Goal: Transaction & Acquisition: Purchase product/service

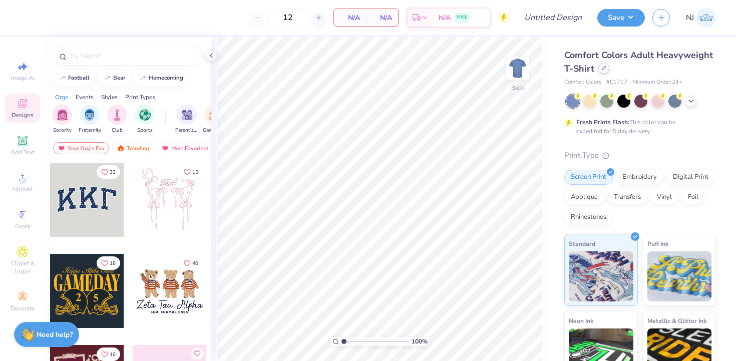
click at [600, 71] on div at bounding box center [603, 68] width 11 height 11
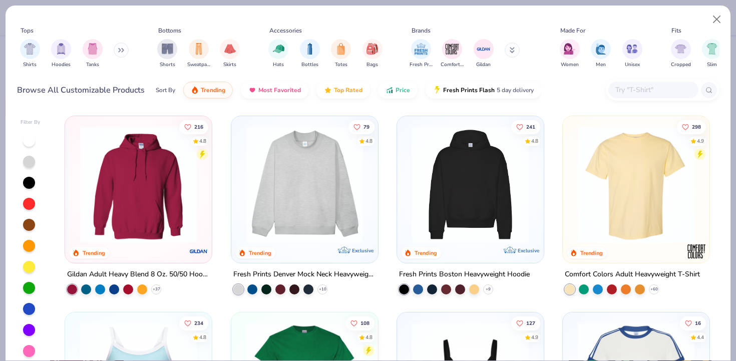
click at [614, 72] on div "Tops Shirts Hoodies Tanks Bottoms Shorts Sweatpants Skirts Accessories Hats Bot…" at bounding box center [368, 50] width 702 height 54
click at [614, 86] on input "text" at bounding box center [652, 90] width 77 height 12
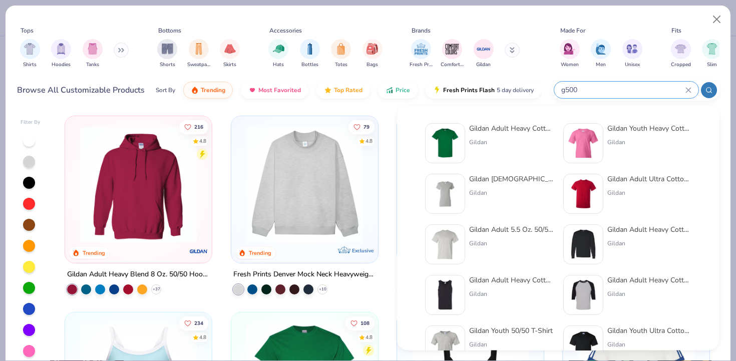
type input "g500"
click at [509, 138] on div "Gildan" at bounding box center [511, 142] width 84 height 9
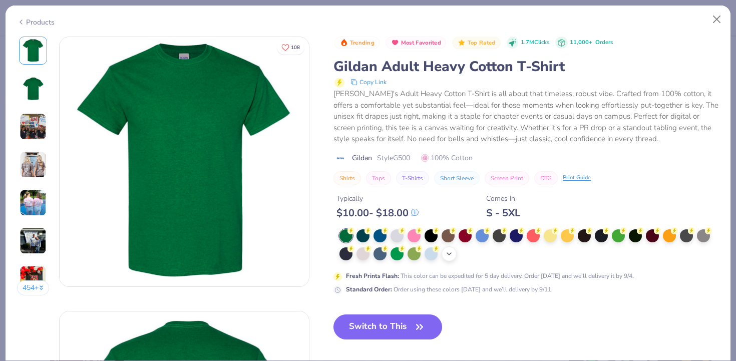
click at [446, 259] on div "+ 22" at bounding box center [448, 253] width 15 height 15
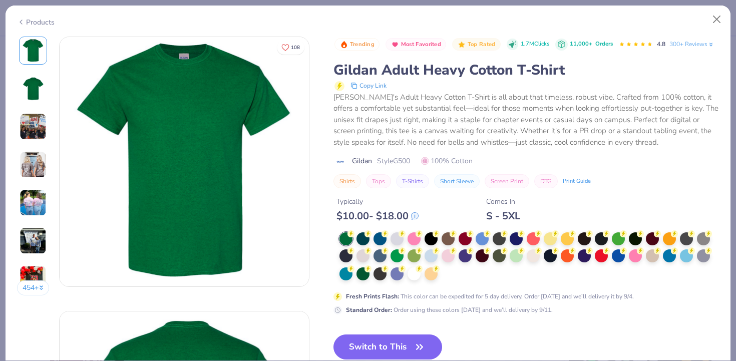
scroll to position [9, 0]
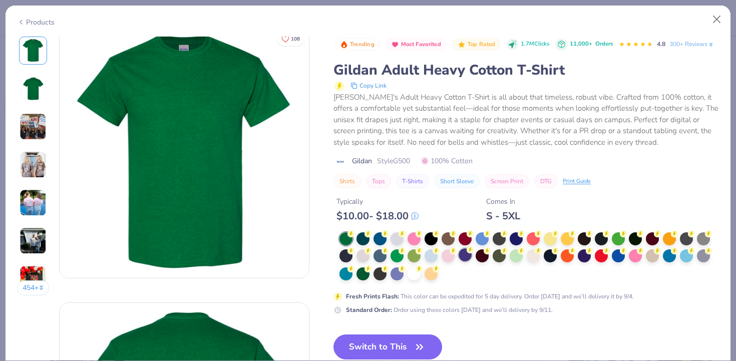
click at [465, 257] on div at bounding box center [465, 254] width 13 height 13
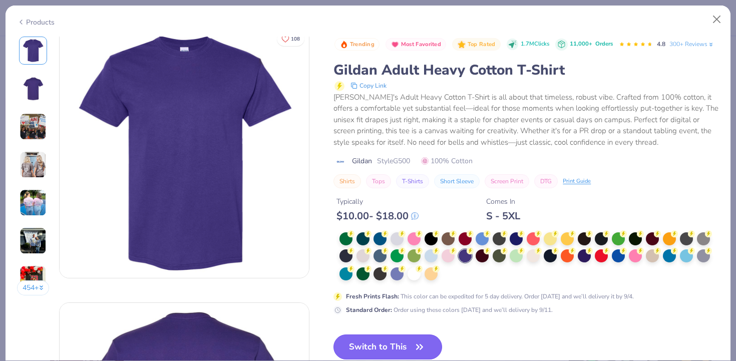
click at [404, 344] on button "Switch to This" at bounding box center [387, 346] width 109 height 25
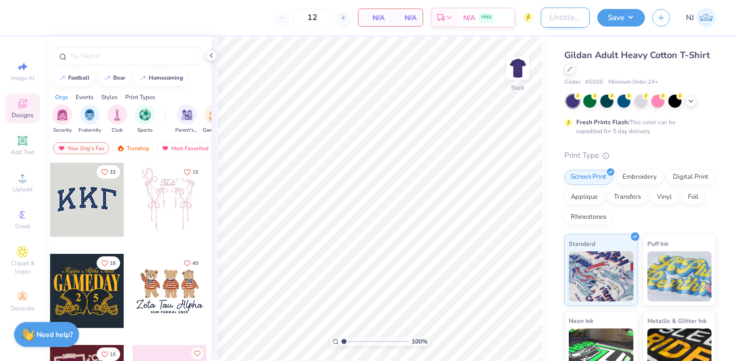
click at [564, 20] on input "Design Title" at bounding box center [565, 18] width 49 height 20
click at [33, 174] on div "Upload" at bounding box center [22, 183] width 35 height 30
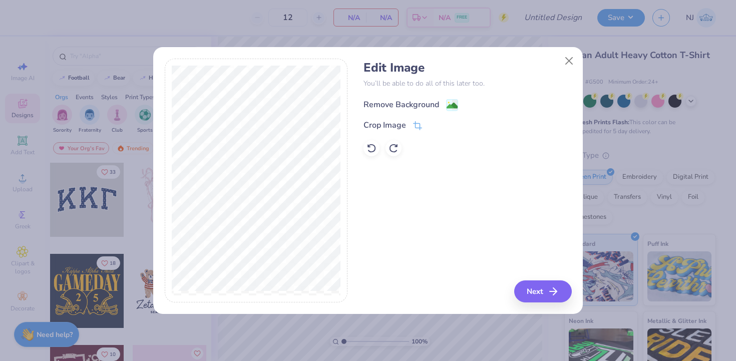
click at [409, 101] on div "Remove Background" at bounding box center [401, 105] width 76 height 12
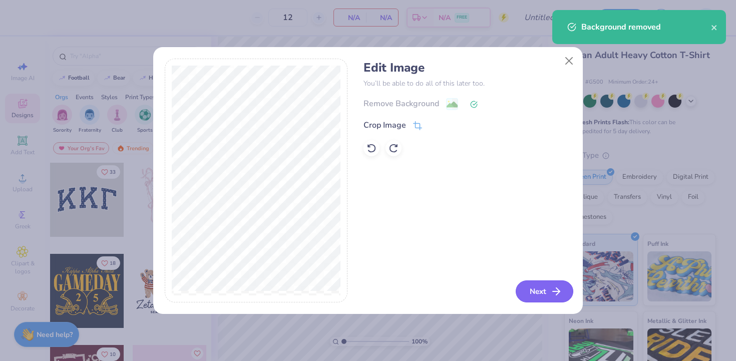
click at [538, 302] on button "Next" at bounding box center [545, 291] width 58 height 22
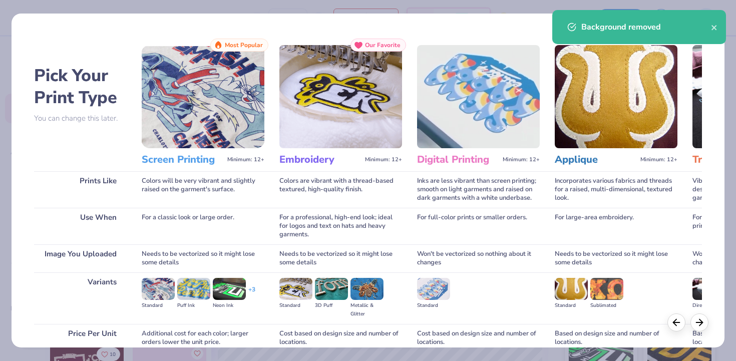
scroll to position [88, 0]
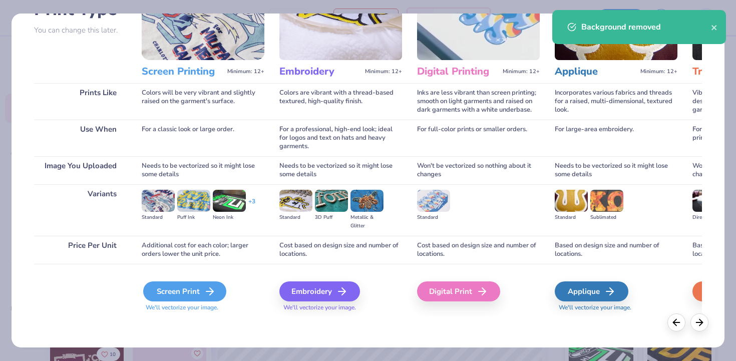
click at [153, 293] on div "Screen Print" at bounding box center [184, 291] width 83 height 20
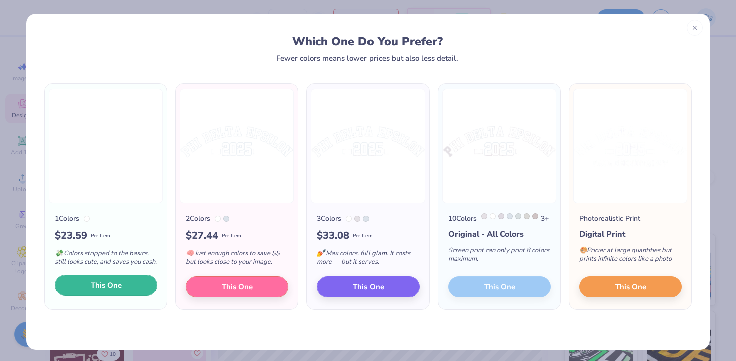
click at [110, 291] on span "This One" at bounding box center [106, 286] width 31 height 12
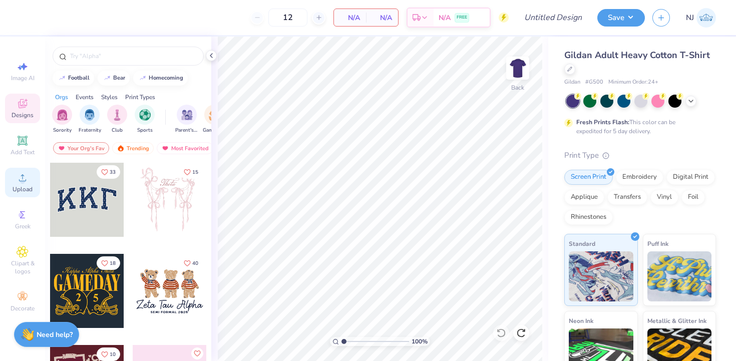
click at [20, 191] on span "Upload" at bounding box center [23, 189] width 20 height 8
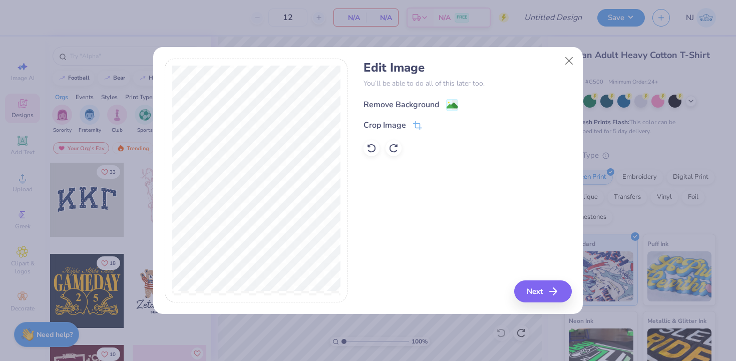
click at [403, 104] on div "Remove Background" at bounding box center [401, 105] width 76 height 12
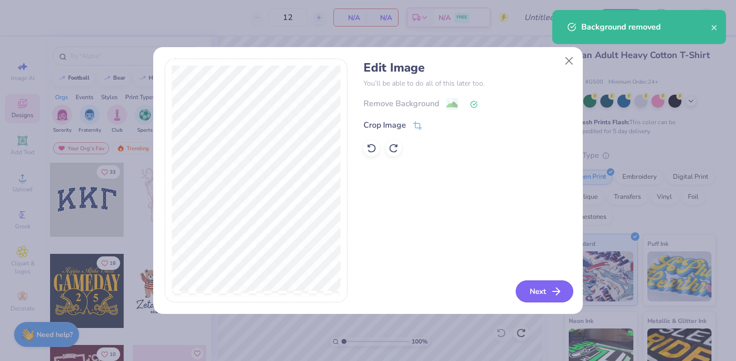
click at [532, 290] on button "Next" at bounding box center [545, 291] width 58 height 22
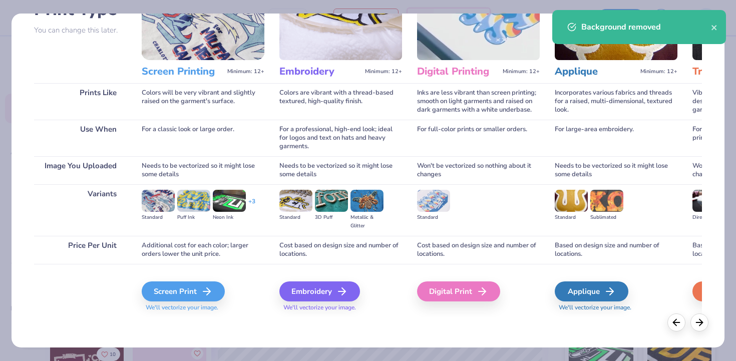
click at [175, 307] on span "We'll vectorize your image." at bounding box center [203, 307] width 123 height 9
click at [175, 289] on div "Screen Print" at bounding box center [184, 291] width 83 height 20
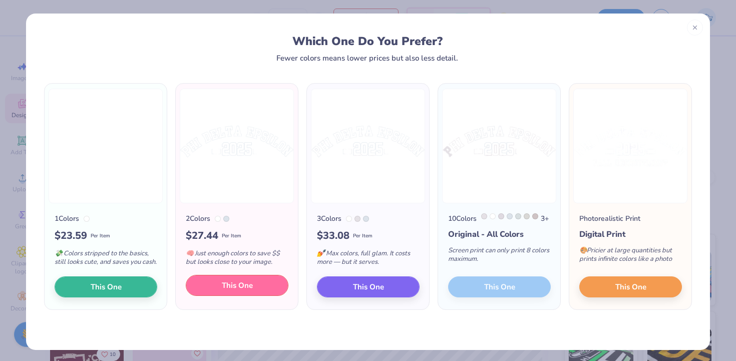
click at [237, 291] on span "This One" at bounding box center [237, 286] width 31 height 12
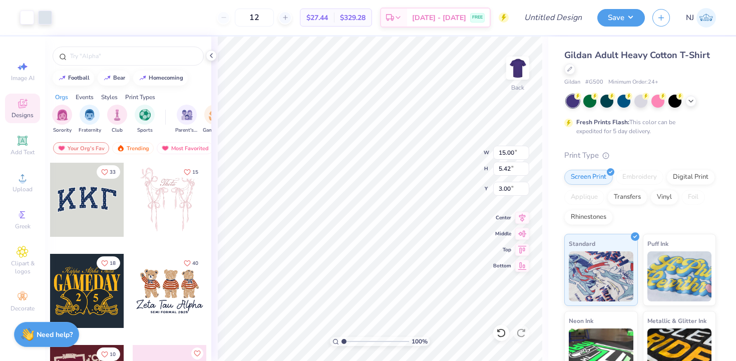
type input "3.00"
type input "13.91"
type input "5.03"
type input "3.00"
click at [512, 69] on img at bounding box center [518, 68] width 40 height 40
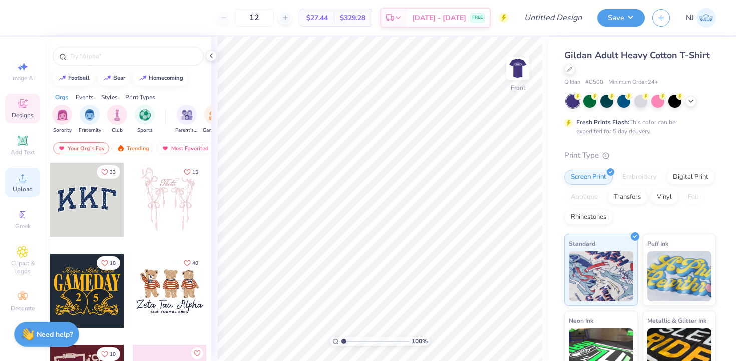
click at [25, 182] on circle at bounding box center [23, 181] width 6 height 6
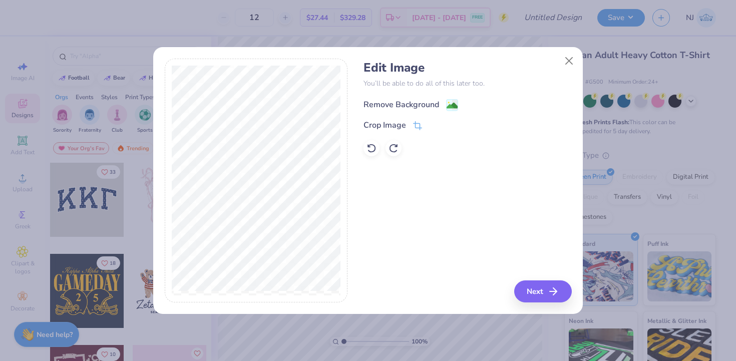
click at [411, 108] on div "Remove Background" at bounding box center [401, 105] width 76 height 12
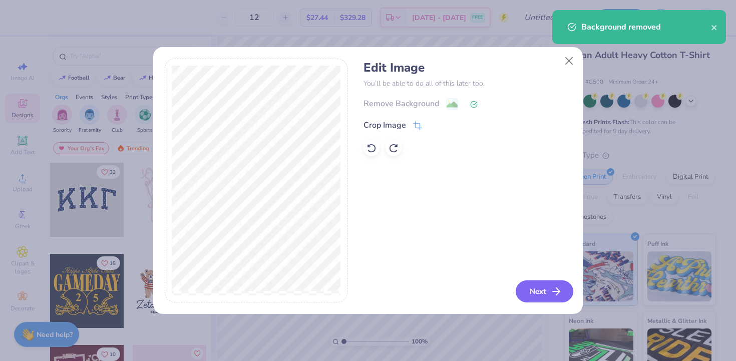
click at [523, 291] on button "Next" at bounding box center [545, 291] width 58 height 22
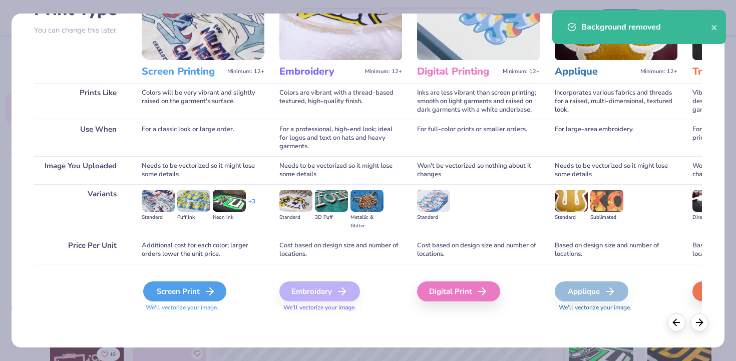
click at [208, 292] on icon at bounding box center [210, 291] width 12 height 12
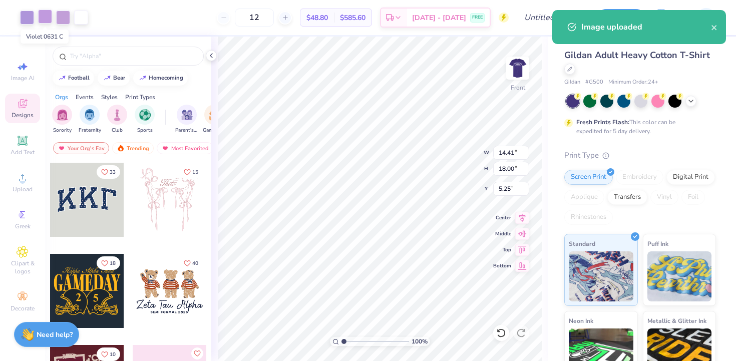
click at [49, 14] on div at bounding box center [45, 17] width 14 height 14
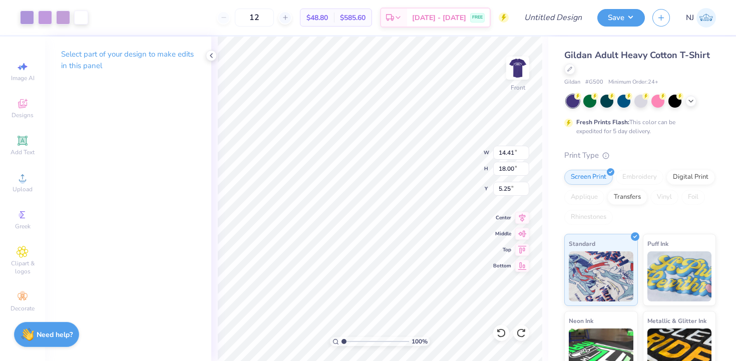
type input "11.90"
type input "14.86"
type input "3.00"
type input "11.04"
type input "13.79"
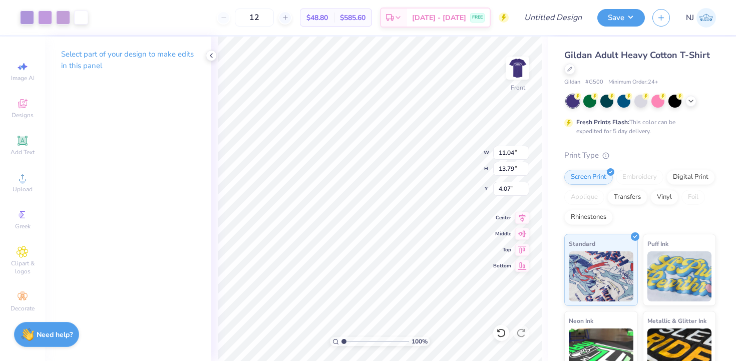
type input "3.00"
click at [516, 64] on img at bounding box center [518, 68] width 40 height 40
click at [516, 64] on img at bounding box center [518, 68] width 20 height 20
type input "9.85"
type input "12.30"
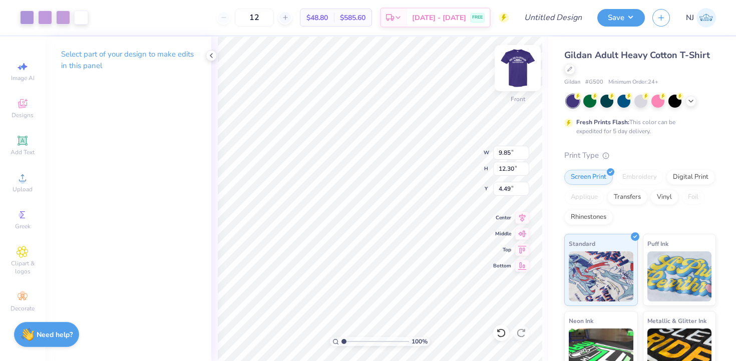
type input "3.00"
click at [514, 65] on img at bounding box center [518, 68] width 40 height 40
click at [525, 80] on img at bounding box center [518, 68] width 40 height 40
type input "8.76"
type input "4.29"
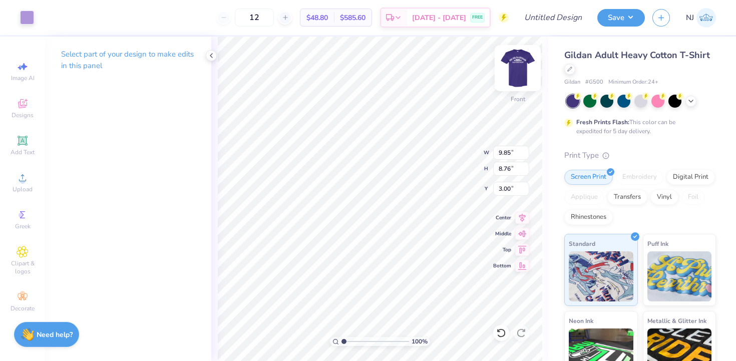
type input "8.07"
type input "3.35"
type input "1.98"
type input "2.00"
type input "13.30"
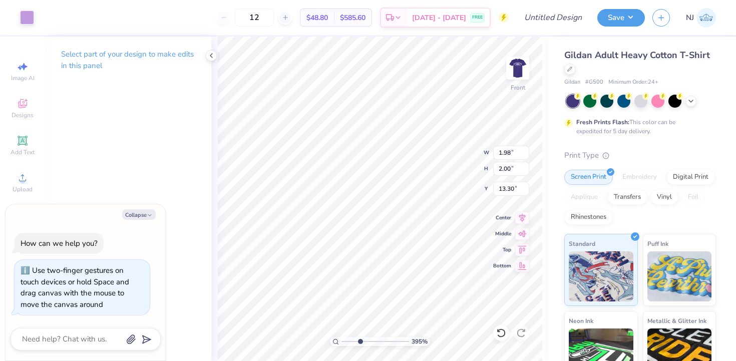
type input "3.39"
drag, startPoint x: 342, startPoint y: 340, endPoint x: 359, endPoint y: 337, distance: 16.9
click at [359, 337] on input "range" at bounding box center [375, 341] width 68 height 9
click at [33, 15] on div at bounding box center [27, 17] width 14 height 14
type textarea "x"
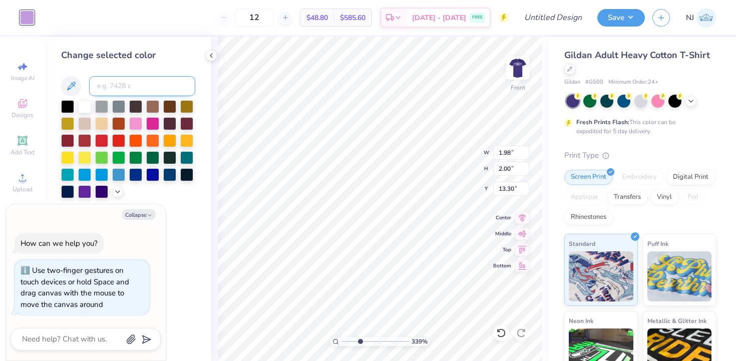
click at [143, 94] on input at bounding box center [142, 86] width 106 height 20
type input "2645"
type textarea "x"
type input "3.48"
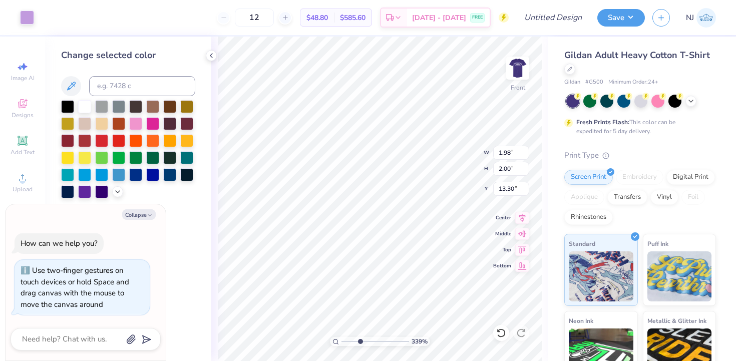
type input "1.99"
type input "13.29"
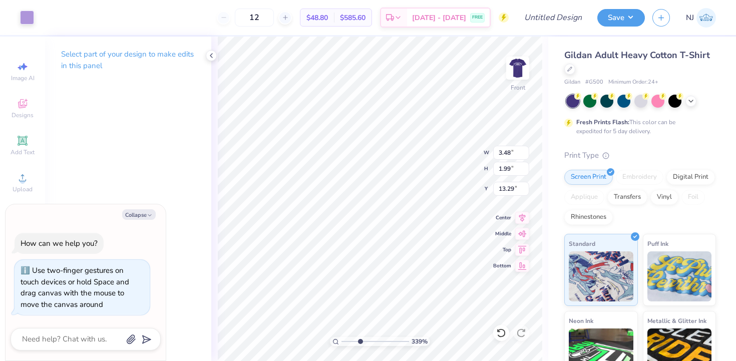
click at [18, 17] on div "Art colors" at bounding box center [17, 17] width 34 height 35
click at [22, 17] on div at bounding box center [27, 17] width 14 height 14
type textarea "x"
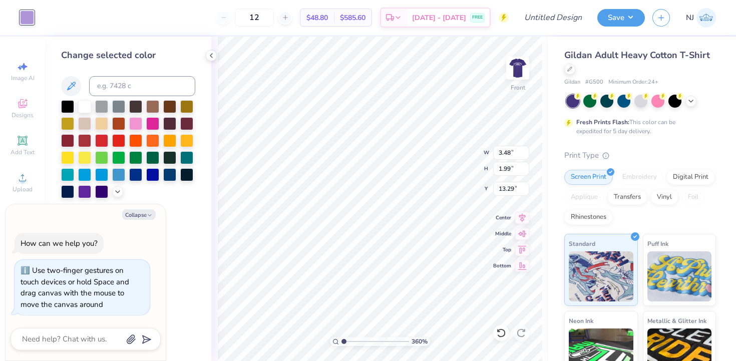
type input "1"
click at [286, 337] on div "360 %" at bounding box center [380, 199] width 324 height 324
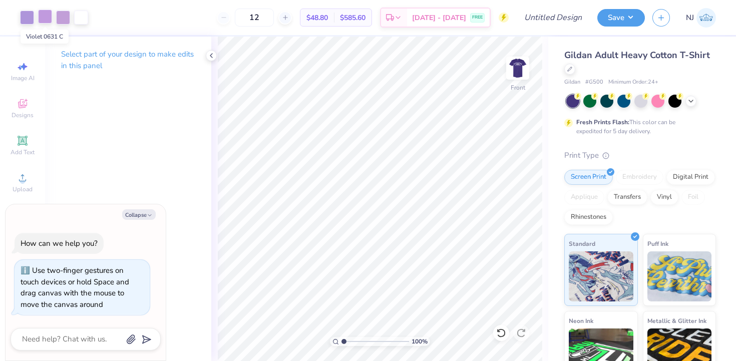
click at [47, 15] on div at bounding box center [45, 17] width 14 height 14
type textarea "x"
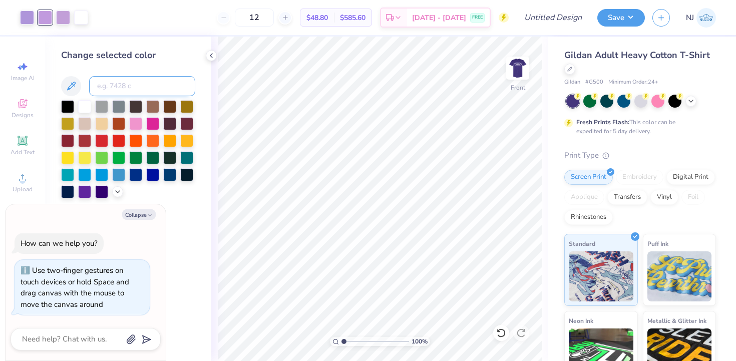
click at [136, 92] on input at bounding box center [142, 86] width 106 height 20
type input "2645"
type textarea "x"
click at [42, 23] on div at bounding box center [45, 17] width 14 height 14
click at [60, 23] on div at bounding box center [63, 17] width 14 height 14
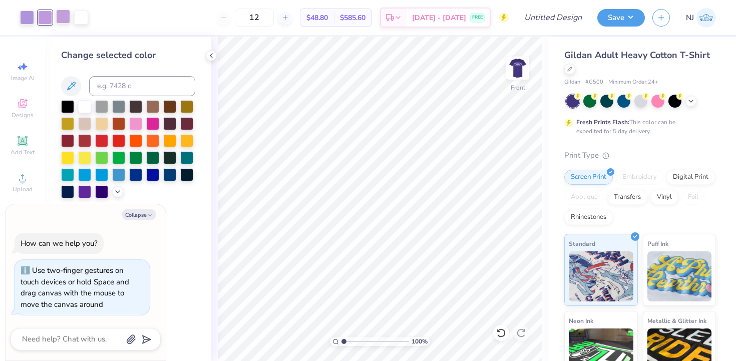
type textarea "x"
click at [99, 86] on input at bounding box center [142, 86] width 106 height 20
click at [122, 88] on input at bounding box center [142, 86] width 106 height 20
type input "2645"
type textarea "x"
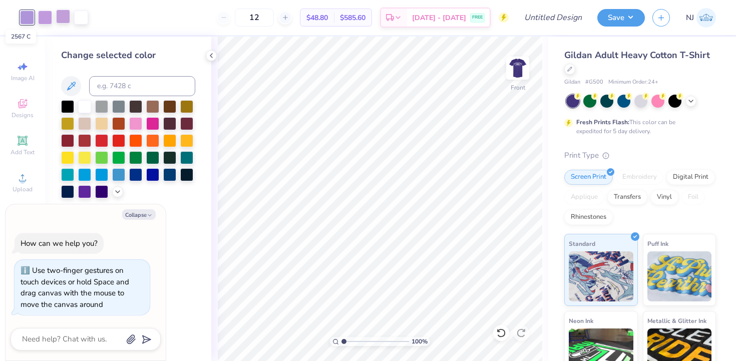
click at [66, 19] on div at bounding box center [63, 17] width 14 height 14
click at [122, 41] on div "Change selected color" at bounding box center [128, 199] width 166 height 324
click at [45, 15] on div at bounding box center [45, 17] width 14 height 14
click at [520, 69] on img at bounding box center [518, 68] width 40 height 40
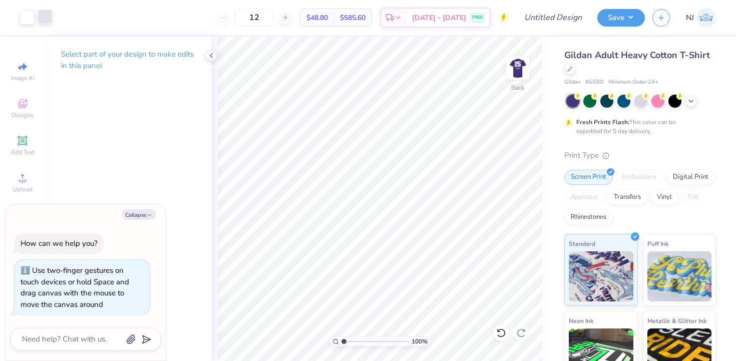
click at [48, 24] on div at bounding box center [45, 17] width 14 height 14
type textarea "x"
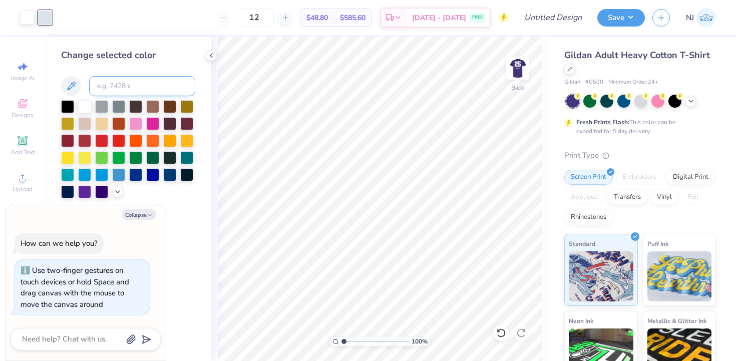
click at [123, 84] on input at bounding box center [142, 86] width 106 height 20
type input "2645"
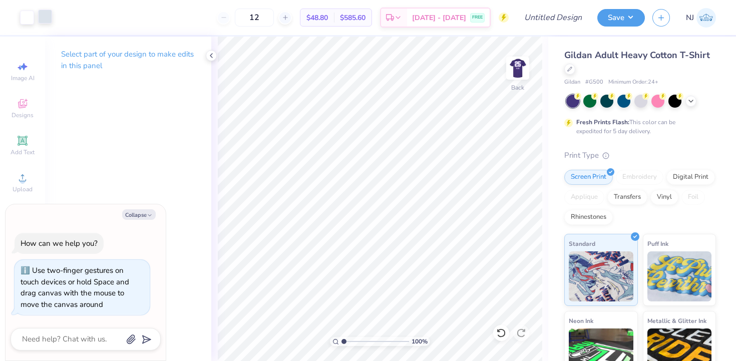
click at [44, 17] on div at bounding box center [45, 17] width 14 height 14
type textarea "x"
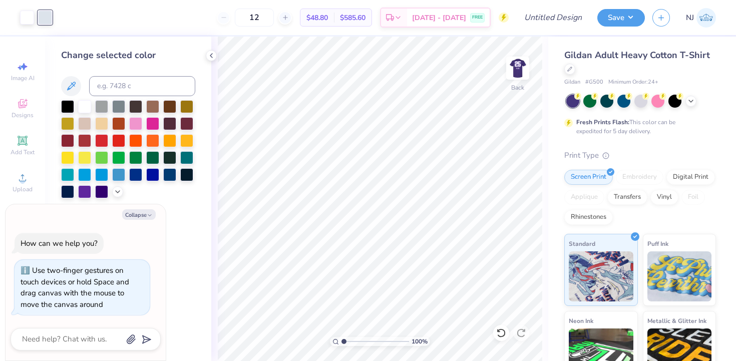
click at [131, 98] on div "Change selected color" at bounding box center [128, 124] width 134 height 150
click at [131, 93] on input at bounding box center [142, 86] width 106 height 20
type input "2645"
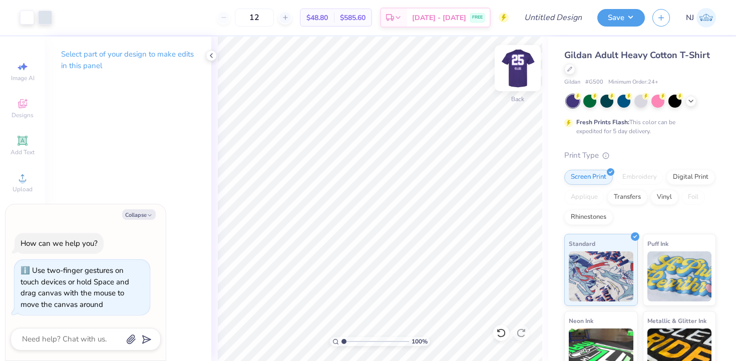
click at [510, 60] on img at bounding box center [518, 68] width 40 height 40
click at [510, 63] on img at bounding box center [518, 68] width 40 height 40
type textarea "x"
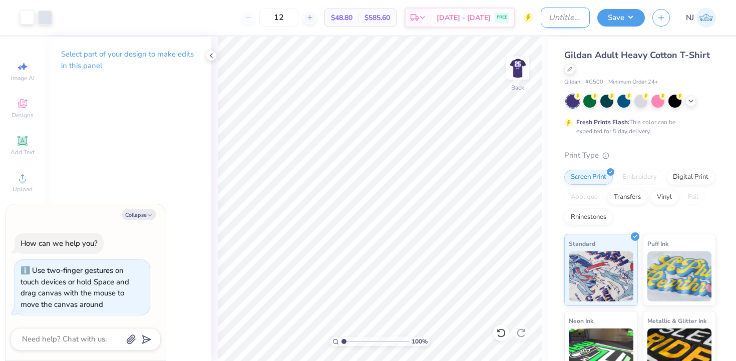
click at [558, 22] on input "Design Title" at bounding box center [565, 18] width 49 height 20
type input "P"
type textarea "x"
type input "PD"
type textarea "x"
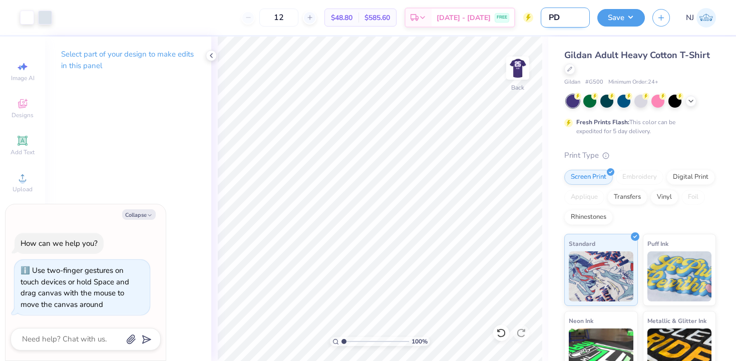
type input "PDE"
type textarea "x"
type input "PDE"
type textarea "x"
type input "PDE F"
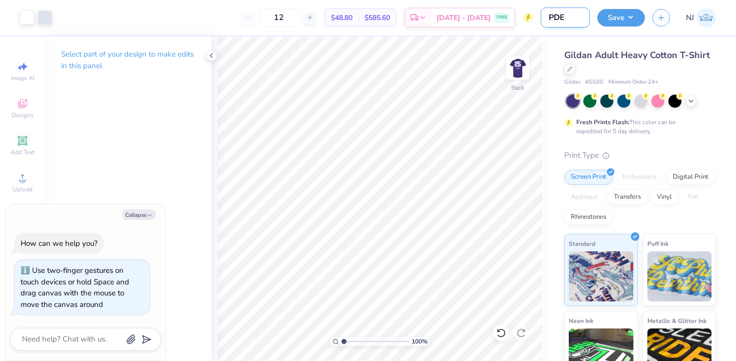
type textarea "x"
type input "PDE Fa"
type textarea "x"
type input "PDE Fal"
type textarea "x"
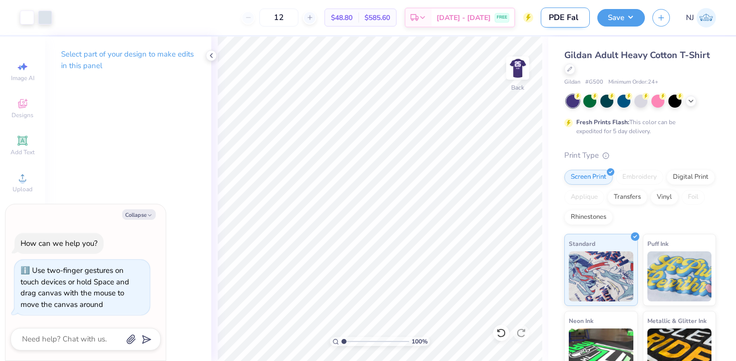
type input "PDE Fall"
type textarea "x"
type input "PDE Fall"
type textarea "x"
type input "PDE Fall R"
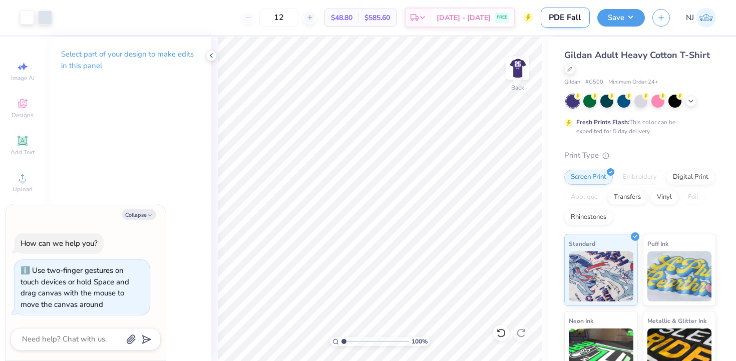
type textarea "x"
type input "PDE Fall Re"
type textarea "x"
type input "PDE Fall Rec"
type textarea "x"
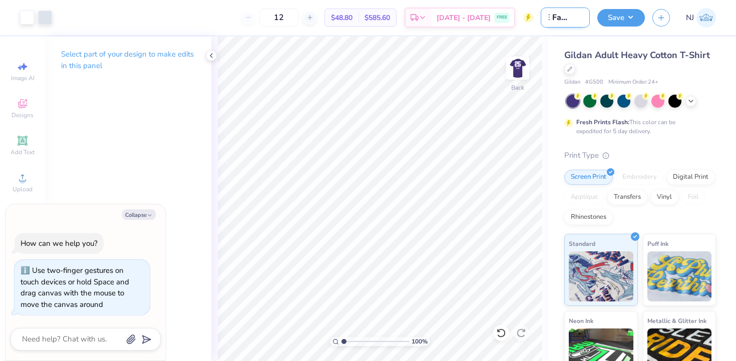
type input "PDE Fall Recr"
type textarea "x"
type input "PDE Fall Recru"
type textarea "x"
type input "PDE Fall Recrui"
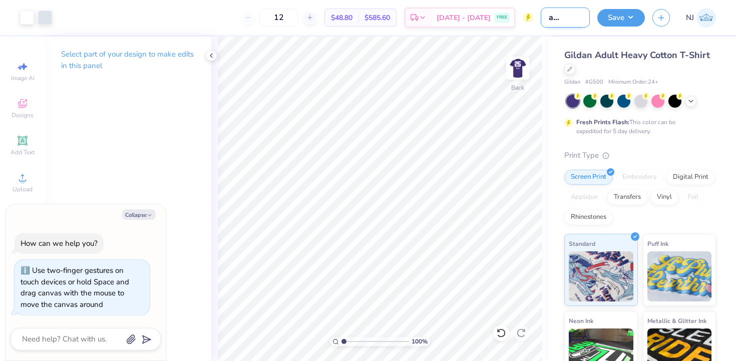
type textarea "x"
type input "PDE Fall Recruit"
type textarea "x"
type input "PDE Fall Recruitm"
type textarea "x"
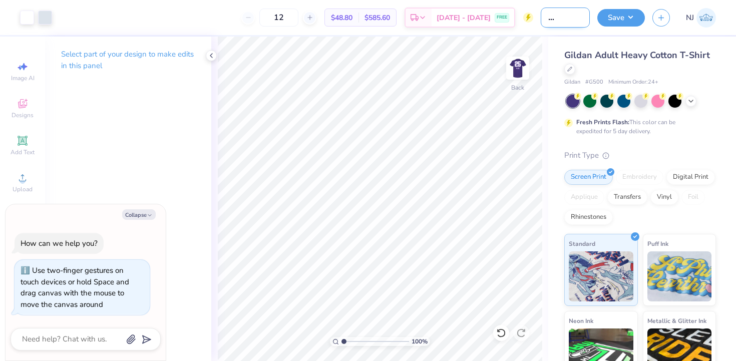
type input "PDE Fall Recruitme"
type textarea "x"
type input "PDE Fall Recruitmen"
type textarea "x"
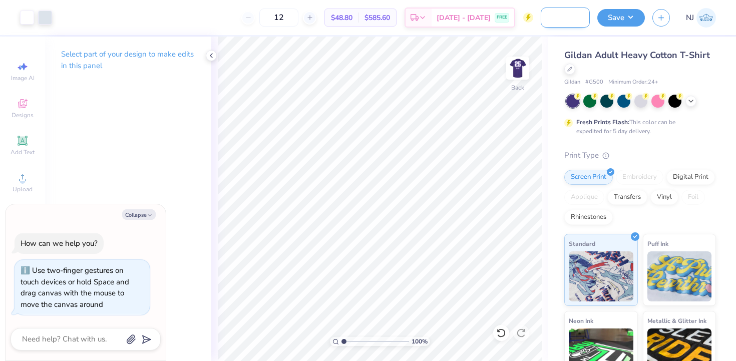
type input "PDE Fall Recruitment"
type textarea "x"
type input "PDE Fall Recruitment"
click at [610, 10] on button "Save" at bounding box center [621, 17] width 48 height 18
type textarea "x"
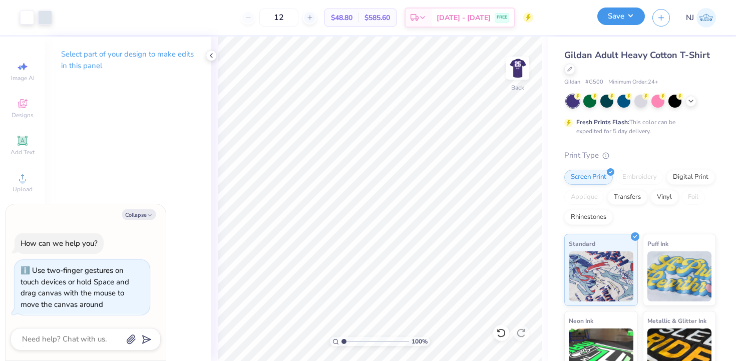
scroll to position [0, 0]
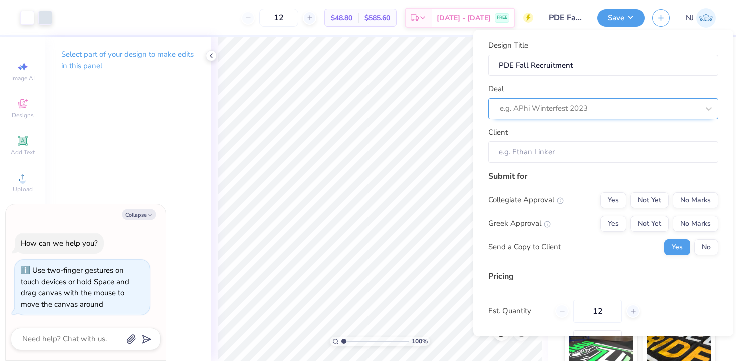
click at [560, 107] on div at bounding box center [599, 109] width 199 height 14
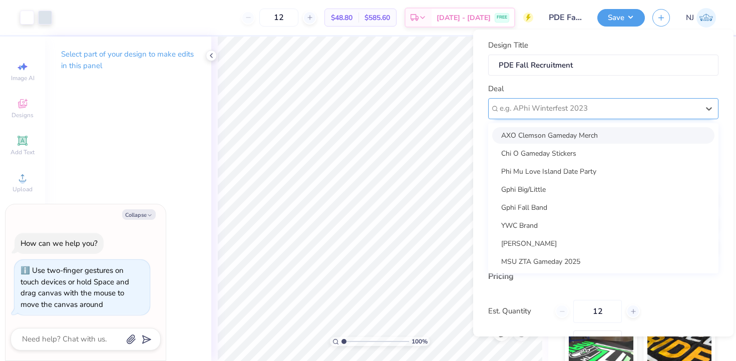
click at [566, 107] on div at bounding box center [599, 109] width 199 height 14
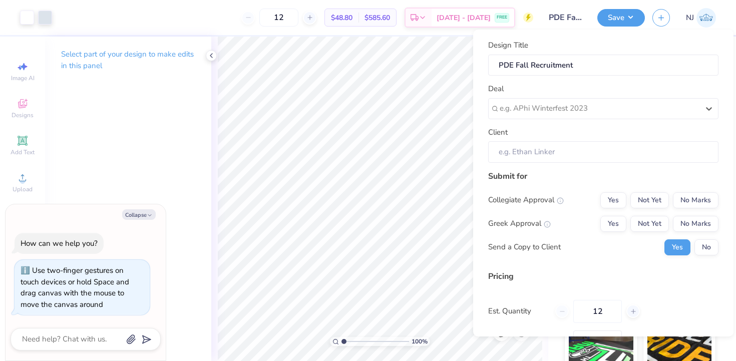
click at [568, 96] on div "Deal Select is focused ,type to refine list, press Down to open the menu, e.g. …" at bounding box center [603, 101] width 230 height 36
click at [563, 110] on div at bounding box center [599, 109] width 199 height 14
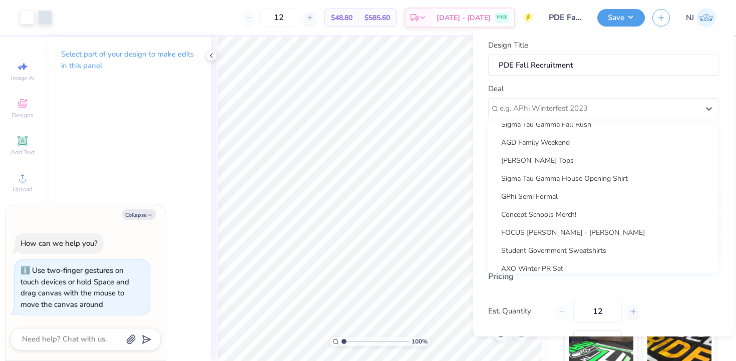
scroll to position [307, 0]
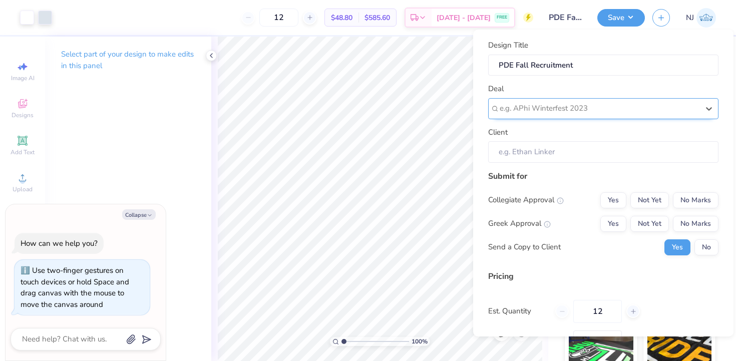
click at [549, 107] on div at bounding box center [599, 109] width 199 height 14
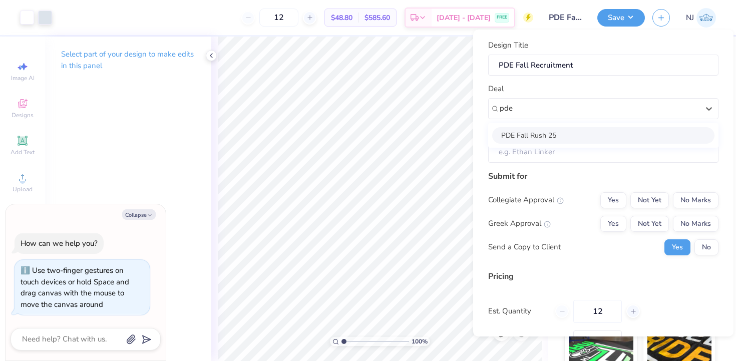
click at [556, 135] on div "PDE Fall Rush 25" at bounding box center [603, 135] width 222 height 17
type input "pde"
type textarea "x"
type input "[PERSON_NAME]"
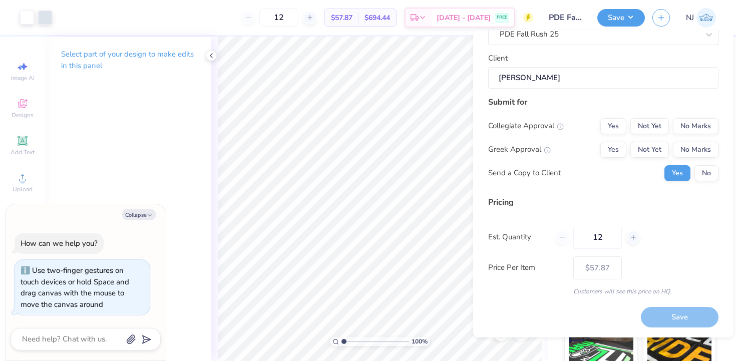
scroll to position [64, 0]
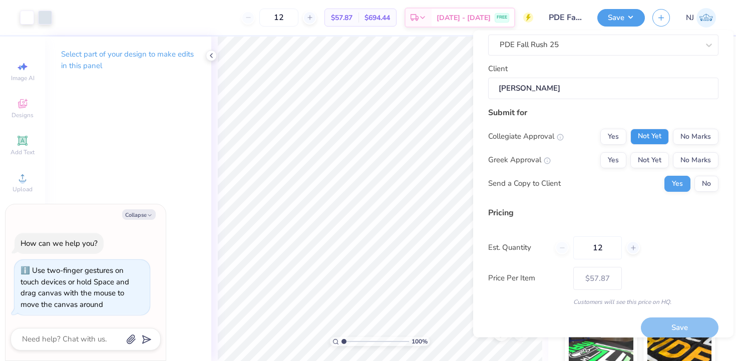
click at [659, 140] on button "Not Yet" at bounding box center [649, 137] width 39 height 16
click at [658, 164] on button "Not Yet" at bounding box center [649, 160] width 39 height 16
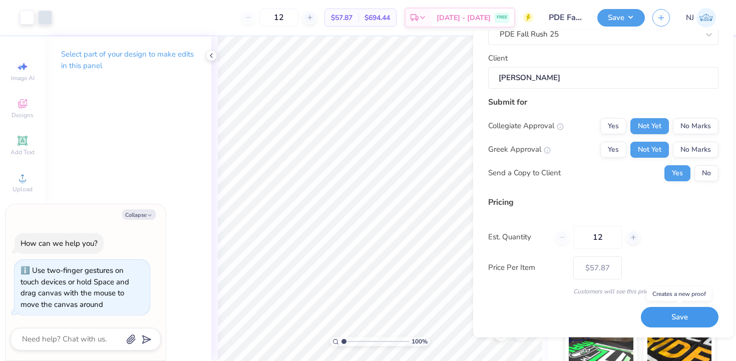
click at [670, 316] on button "Save" at bounding box center [680, 317] width 78 height 21
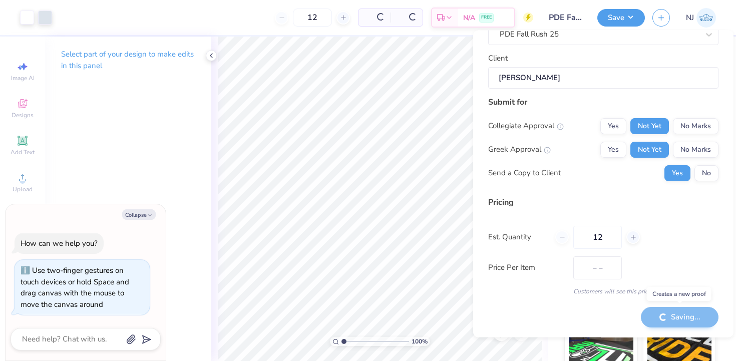
type input "$57.87"
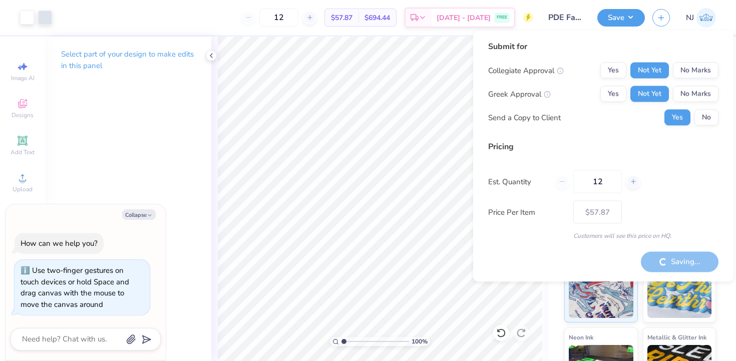
type textarea "x"
type input "$48.80"
type textarea "x"
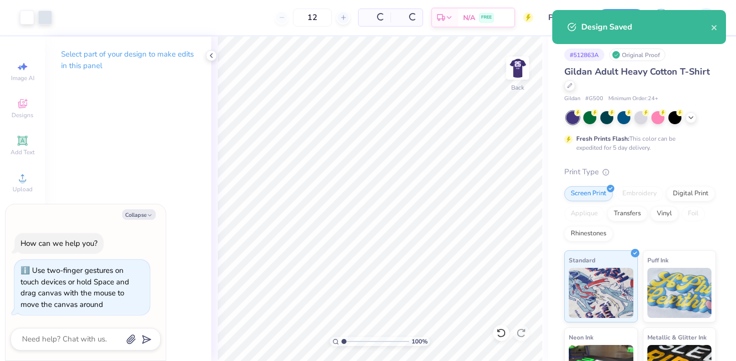
type input "$57.87"
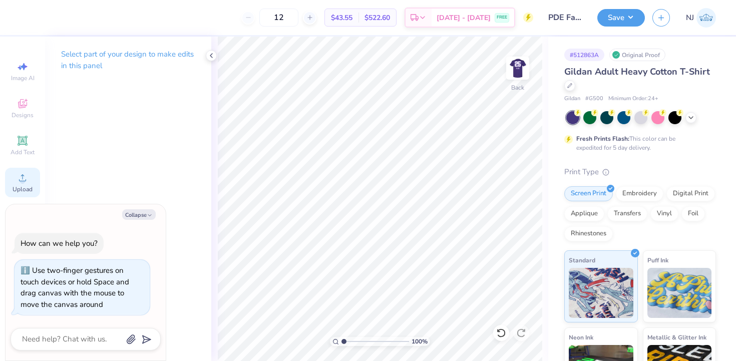
click at [19, 172] on icon at bounding box center [23, 178] width 12 height 12
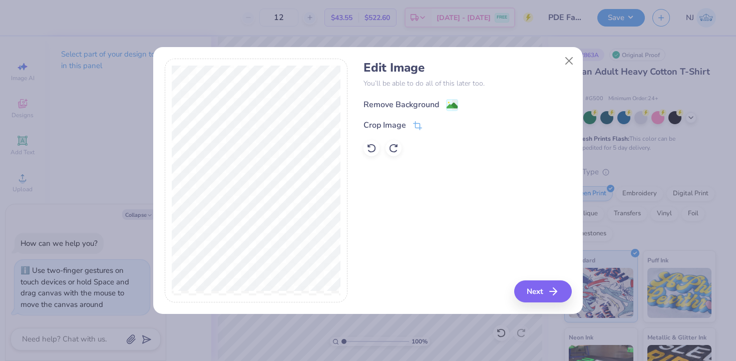
click at [372, 108] on div "Remove Background" at bounding box center [401, 105] width 76 height 12
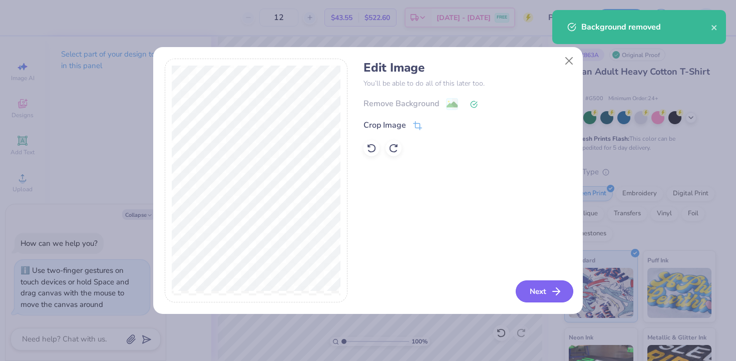
click at [520, 284] on button "Next" at bounding box center [545, 291] width 58 height 22
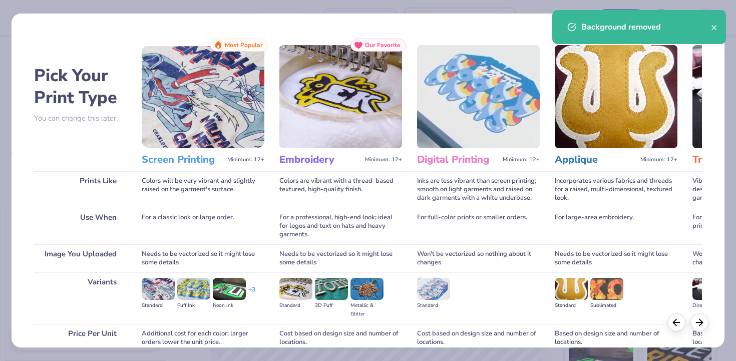
scroll to position [88, 0]
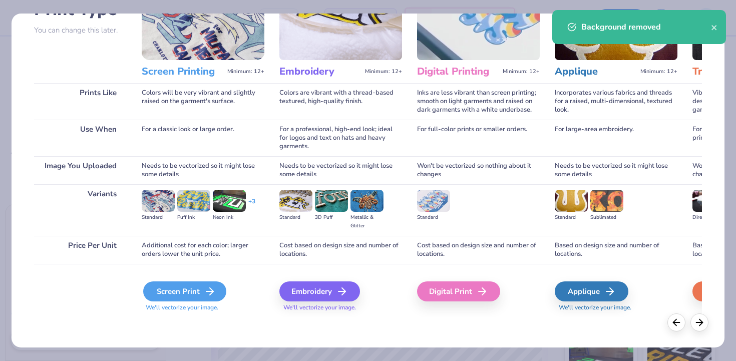
click at [169, 286] on div "Screen Print" at bounding box center [184, 291] width 83 height 20
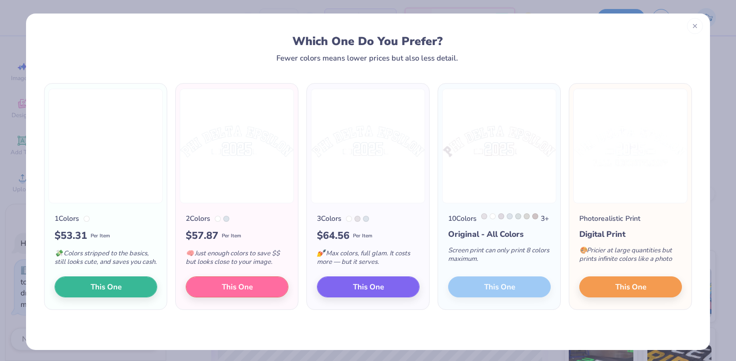
click at [692, 27] on icon at bounding box center [694, 26] width 7 height 7
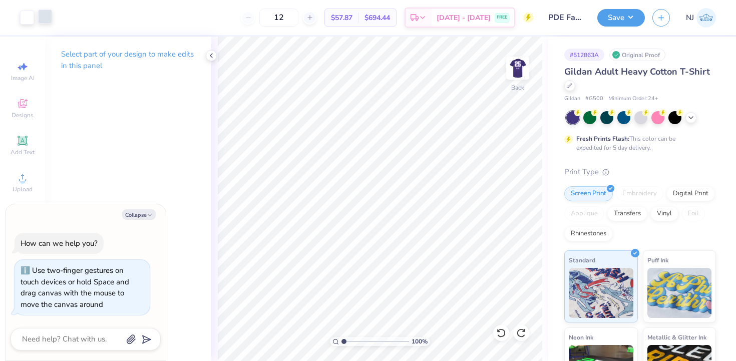
click at [45, 20] on div at bounding box center [45, 17] width 14 height 14
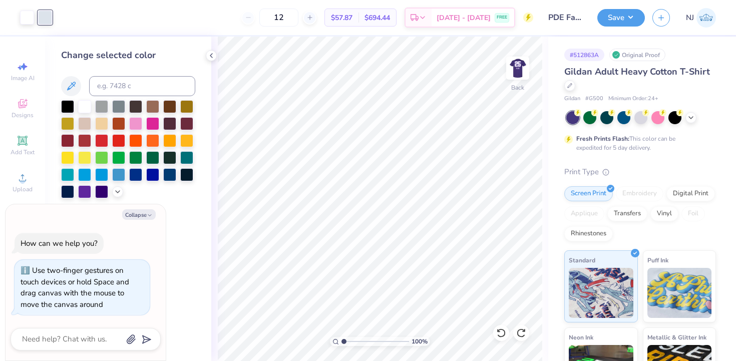
click at [130, 72] on div "Change selected color" at bounding box center [128, 124] width 134 height 150
click at [130, 73] on div "Change selected color" at bounding box center [128, 124] width 134 height 150
click at [510, 62] on img at bounding box center [518, 68] width 40 height 40
type textarea "x"
